Goal: Find specific page/section: Find specific page/section

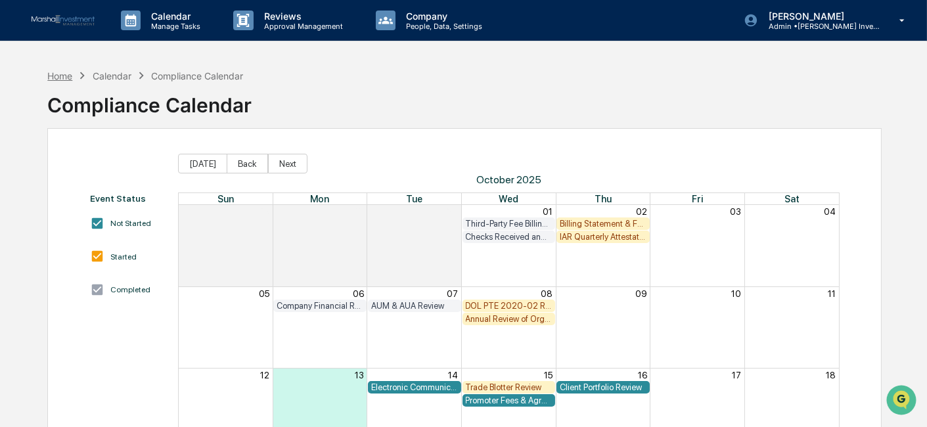
click at [56, 76] on div "Home" at bounding box center [59, 75] width 25 height 11
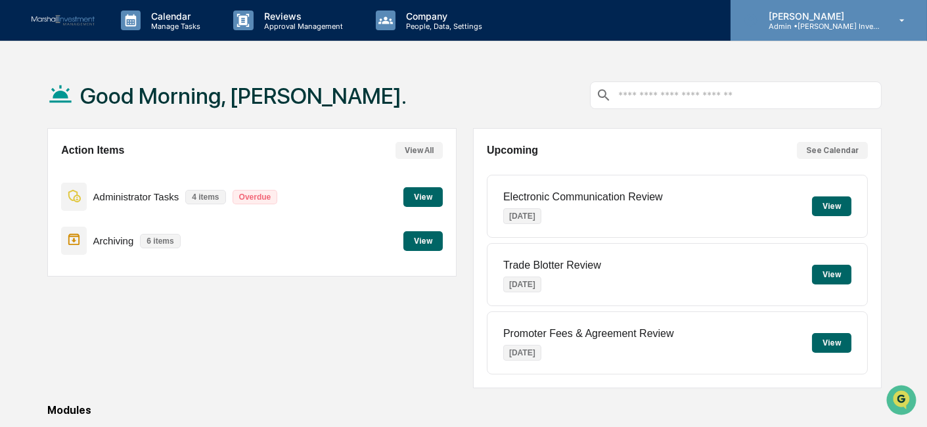
drag, startPoint x: 899, startPoint y: 20, endPoint x: 899, endPoint y: 27, distance: 7.3
click at [899, 27] on div "Sharon Evans Admin • Marshall Investment Management" at bounding box center [828, 20] width 196 height 41
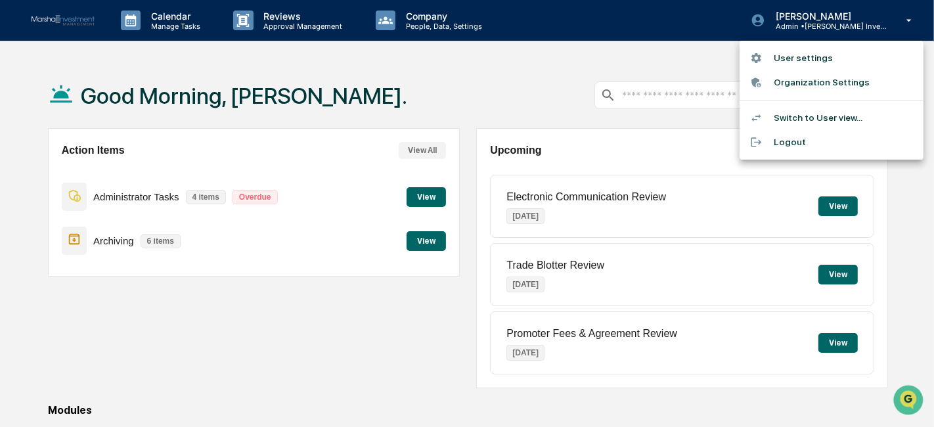
click at [824, 115] on li "Switch to User view..." at bounding box center [832, 118] width 184 height 24
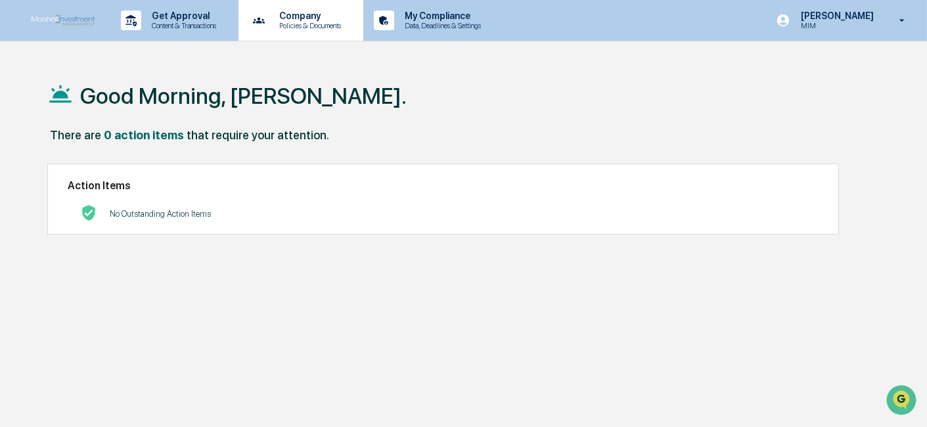
click at [319, 28] on p "Policies & Documents" at bounding box center [308, 25] width 79 height 9
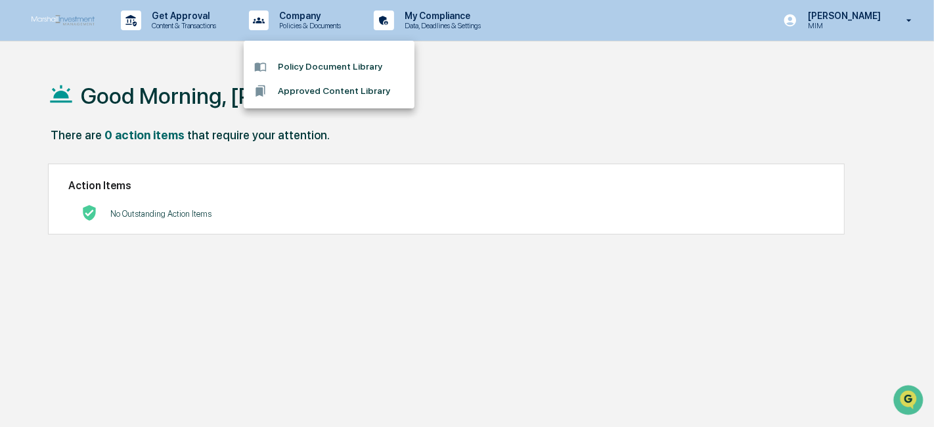
click at [324, 91] on li "Approved Content Library" at bounding box center [329, 91] width 171 height 24
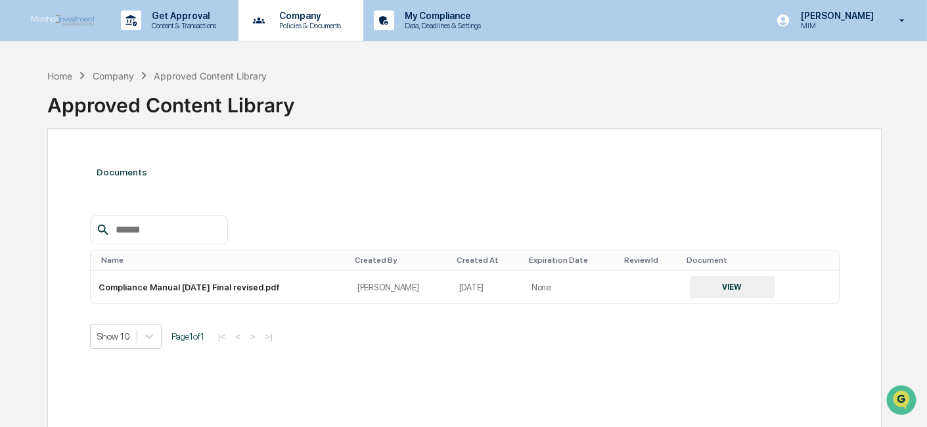
click at [338, 32] on div "Company Policies & Documents" at bounding box center [300, 20] width 112 height 41
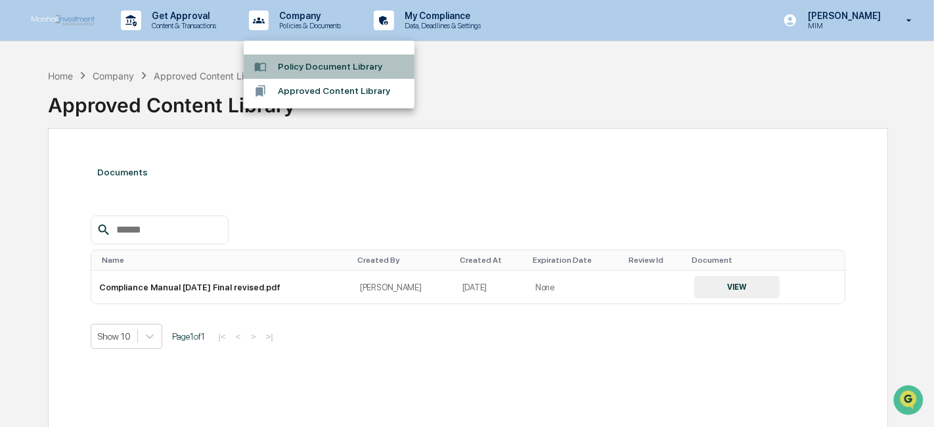
click at [328, 59] on li "Policy Document Library" at bounding box center [329, 67] width 171 height 24
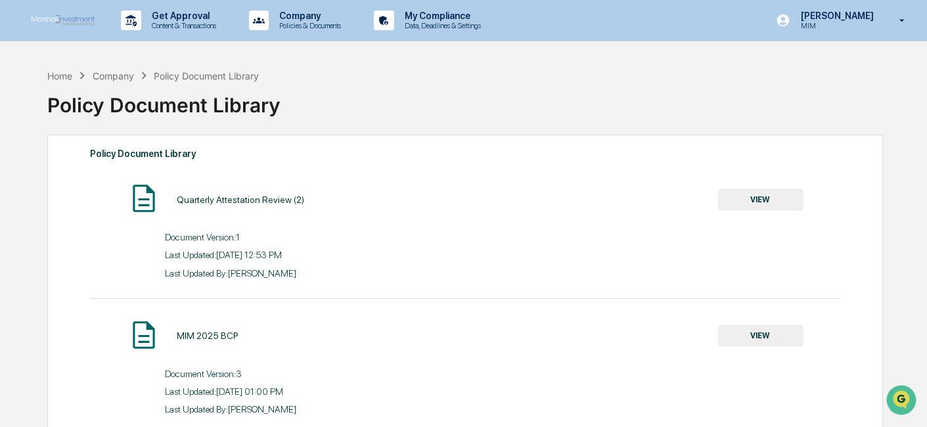
click at [903, 18] on icon at bounding box center [902, 20] width 23 height 12
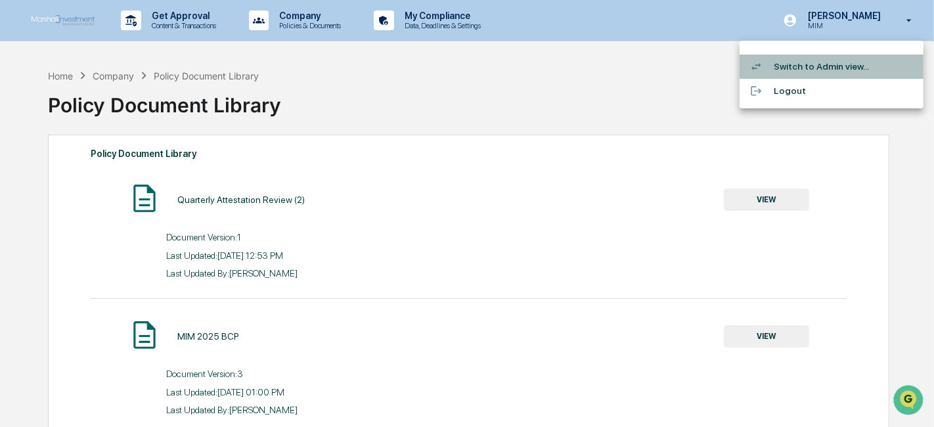
click at [861, 62] on li "Switch to Admin view..." at bounding box center [832, 67] width 184 height 24
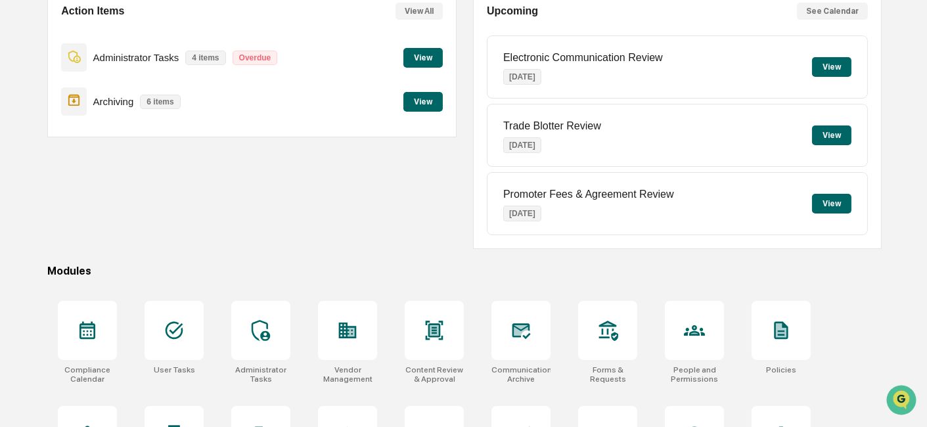
scroll to position [208, 0]
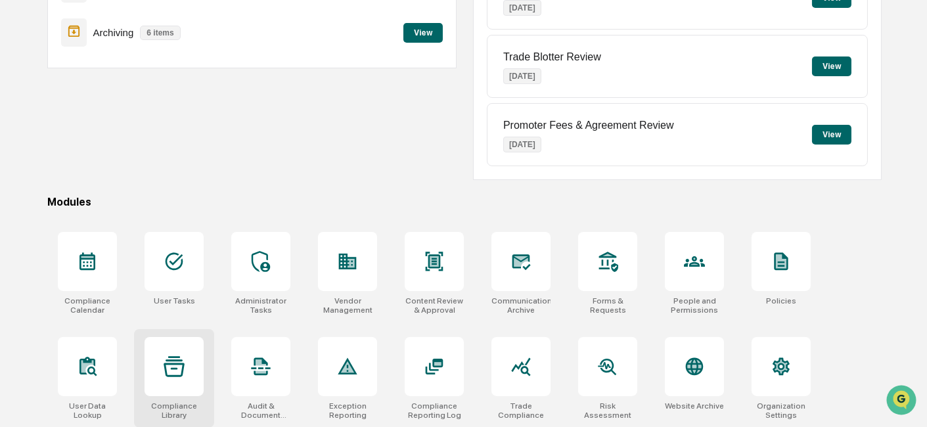
click at [202, 372] on div at bounding box center [174, 366] width 59 height 59
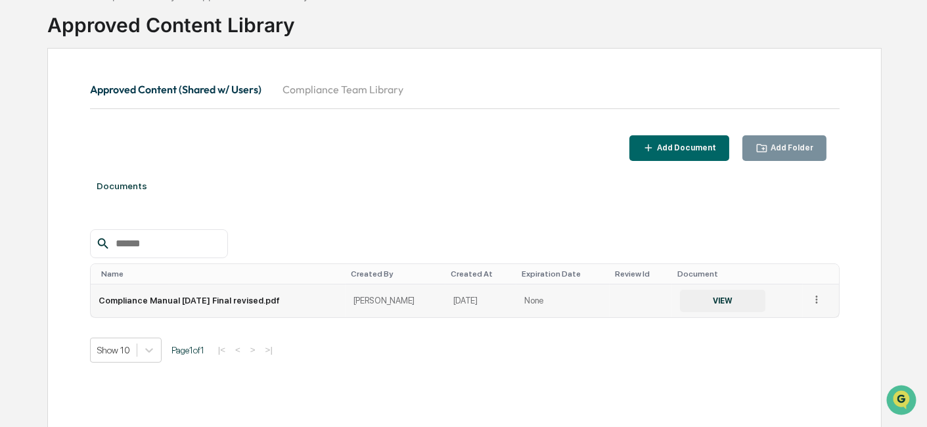
click at [707, 303] on button "VIEW" at bounding box center [722, 301] width 85 height 22
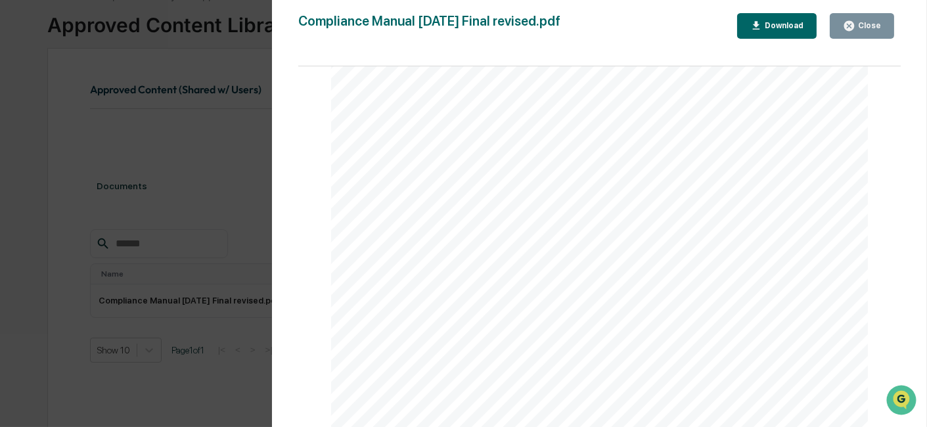
scroll to position [119667, 0]
click at [878, 26] on div "Close" at bounding box center [868, 25] width 26 height 9
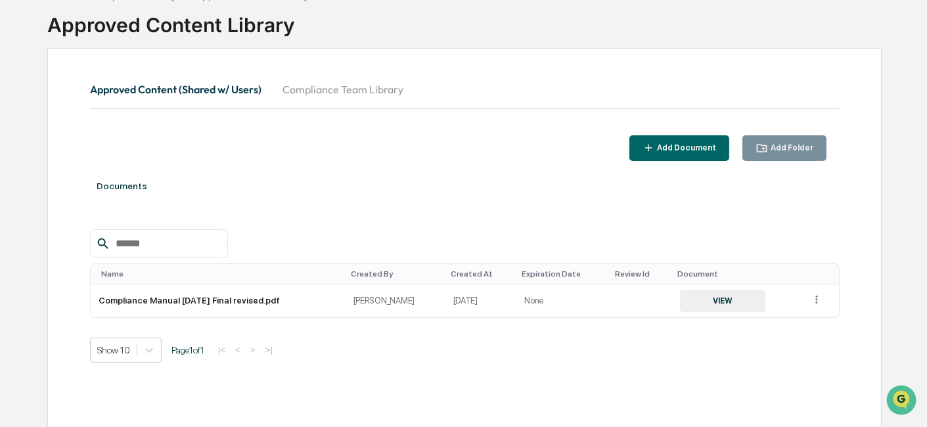
scroll to position [0, 0]
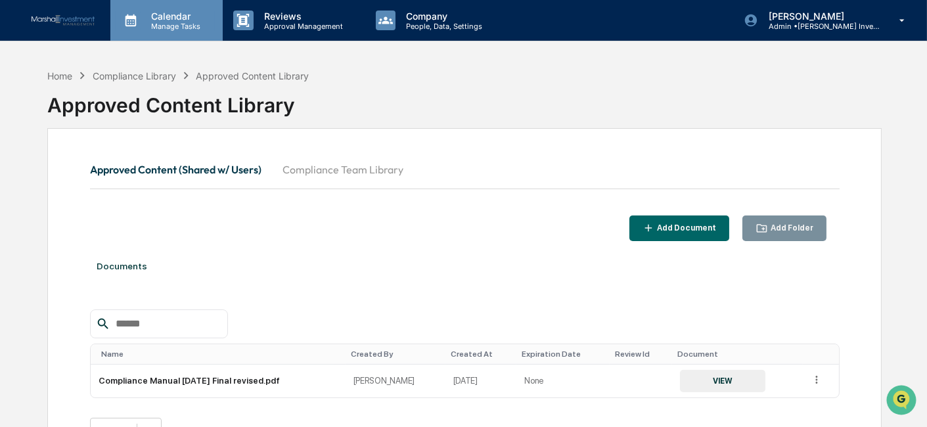
click at [169, 27] on p "Manage Tasks" at bounding box center [174, 26] width 66 height 9
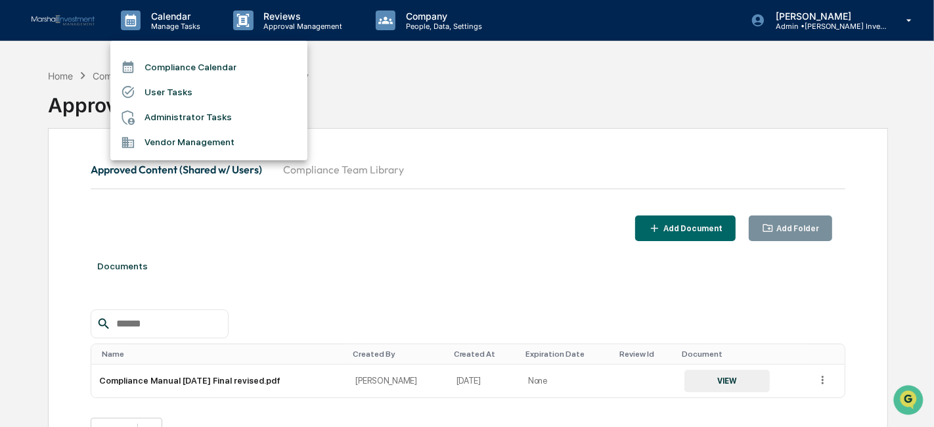
click at [187, 64] on li "Compliance Calendar" at bounding box center [208, 67] width 197 height 25
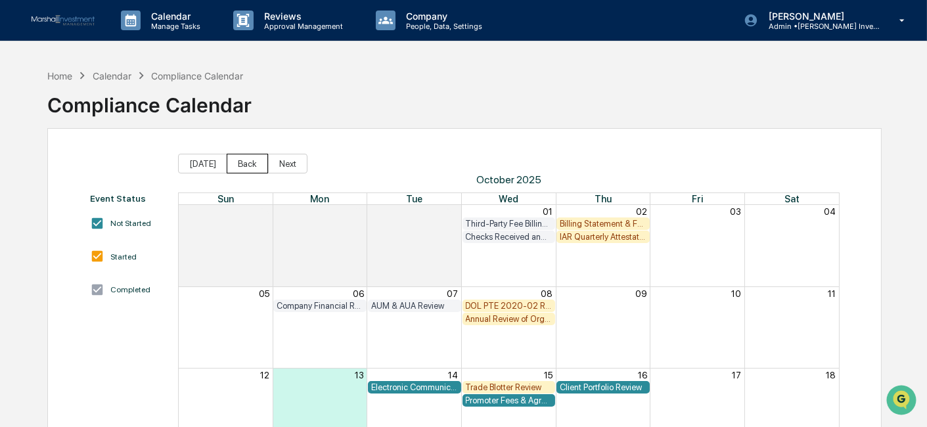
click at [234, 156] on button "Back" at bounding box center [247, 164] width 41 height 20
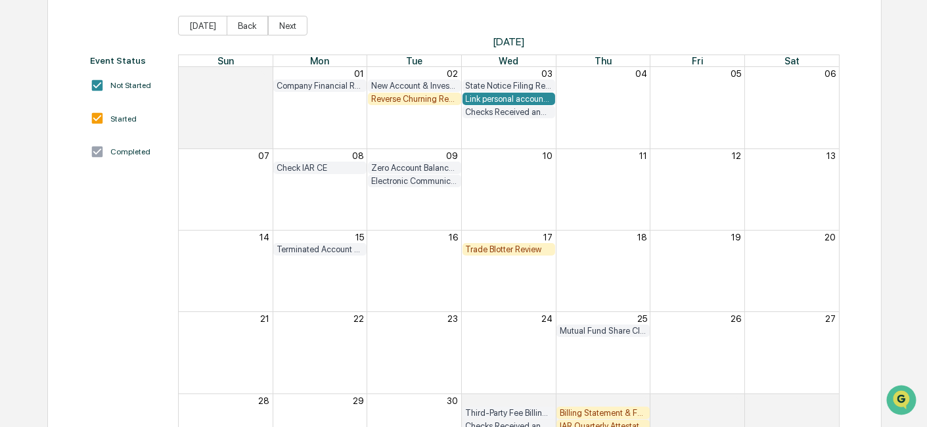
scroll to position [212, 0]
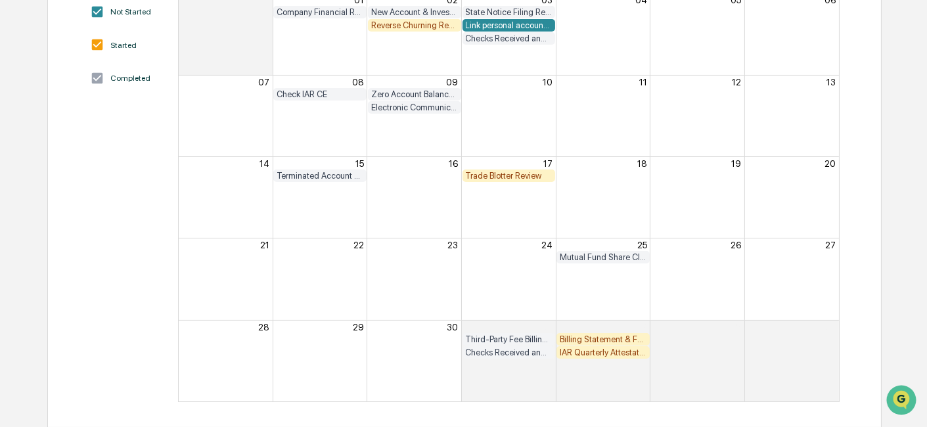
click at [581, 351] on div "IAR Quarterly Attestation Review" at bounding box center [603, 352] width 87 height 10
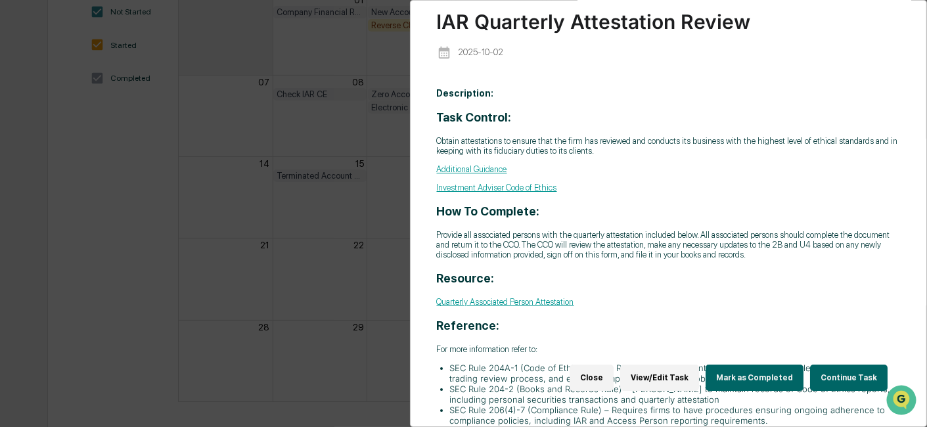
scroll to position [73, 0]
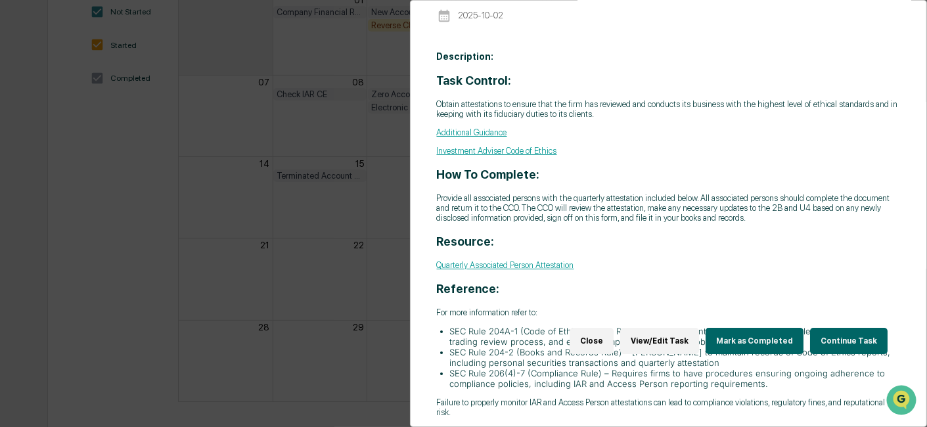
click at [559, 261] on link "Quarterly Associated Person Attestation" at bounding box center [505, 265] width 137 height 10
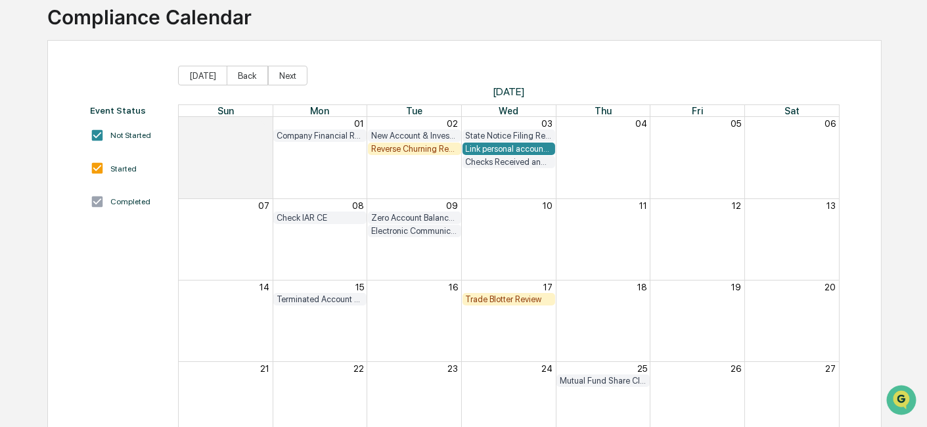
scroll to position [66, 0]
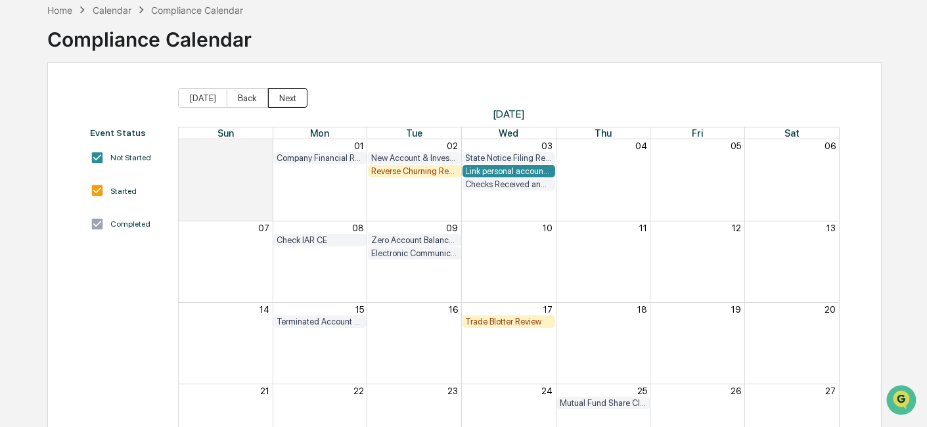
click at [292, 102] on button "Next" at bounding box center [287, 98] width 39 height 20
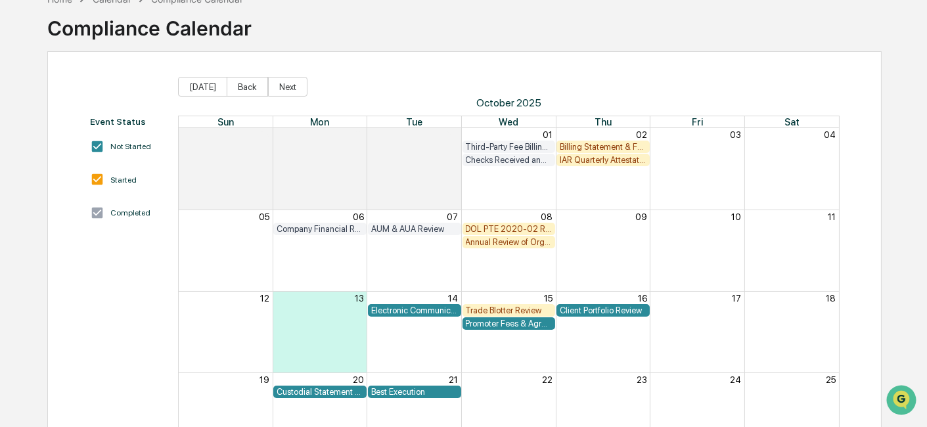
scroll to position [139, 0]
